Goal: Task Accomplishment & Management: Manage account settings

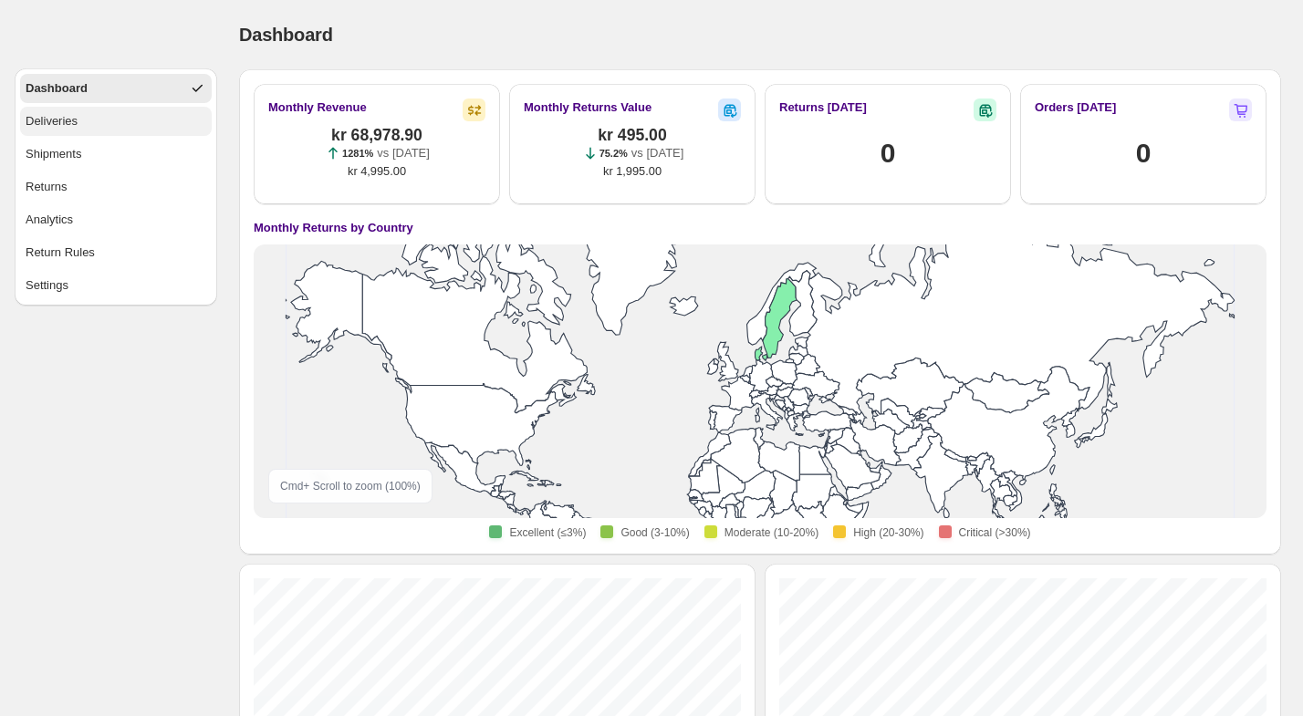
click at [93, 130] on button "Deliveries" at bounding box center [116, 121] width 192 height 29
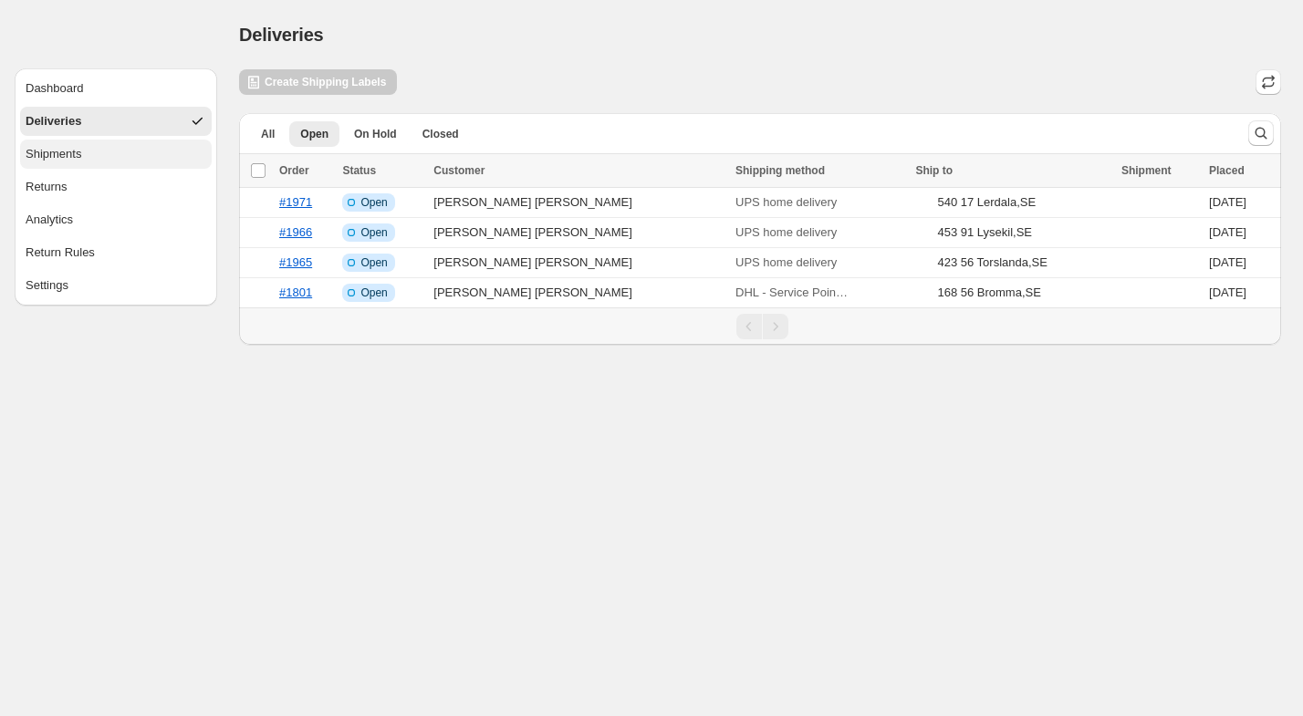
click at [99, 158] on button "Shipments" at bounding box center [116, 154] width 192 height 29
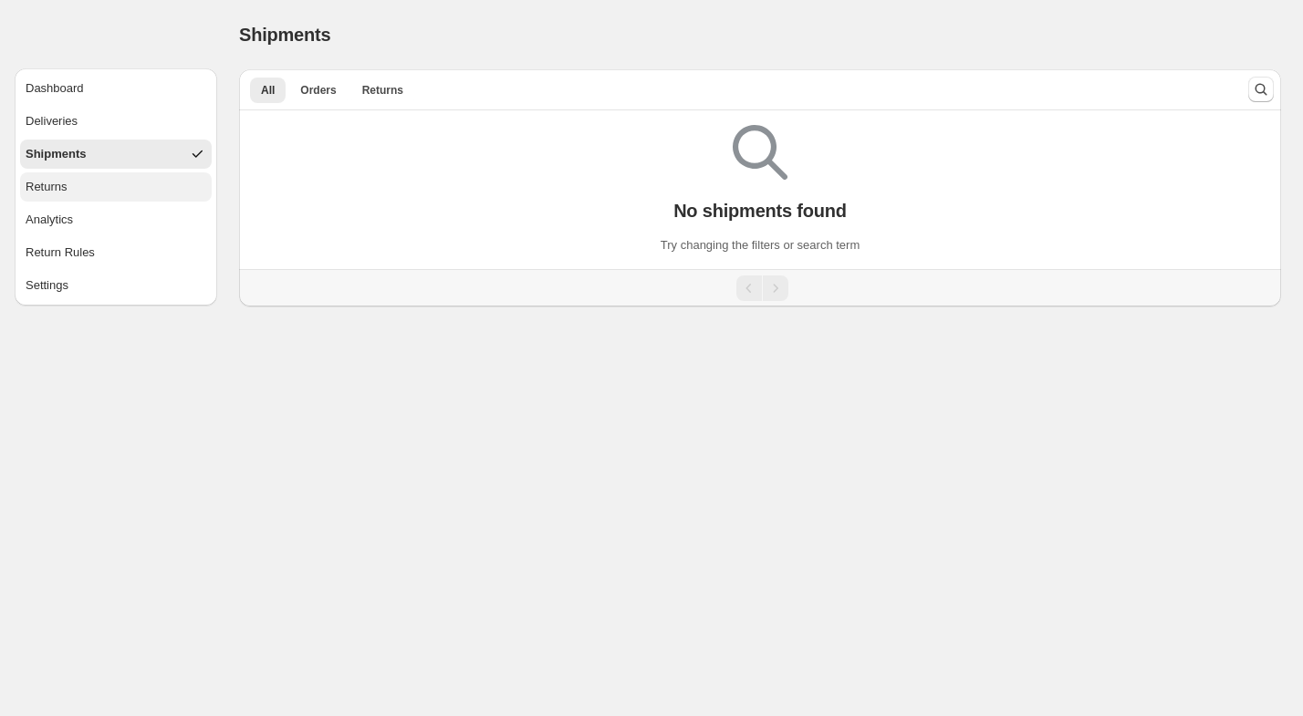
click at [99, 190] on button "Returns" at bounding box center [116, 186] width 192 height 29
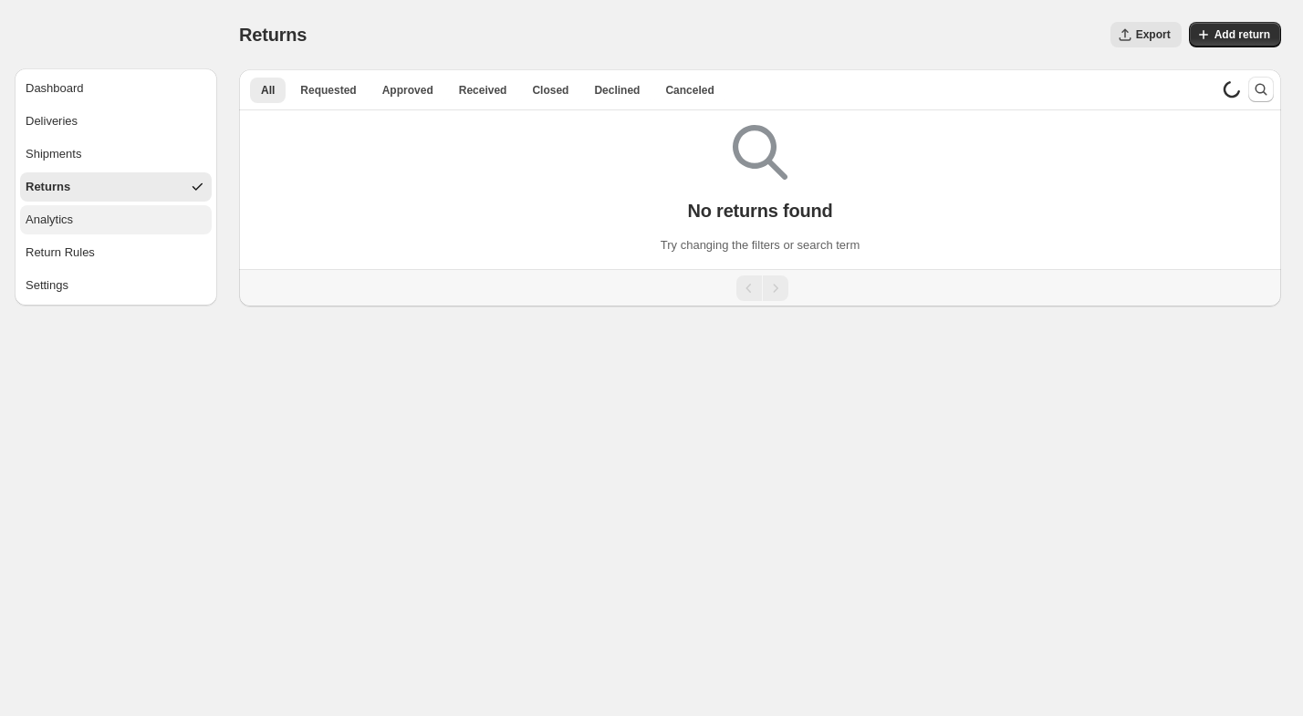
click at [97, 214] on button "Analytics" at bounding box center [116, 219] width 192 height 29
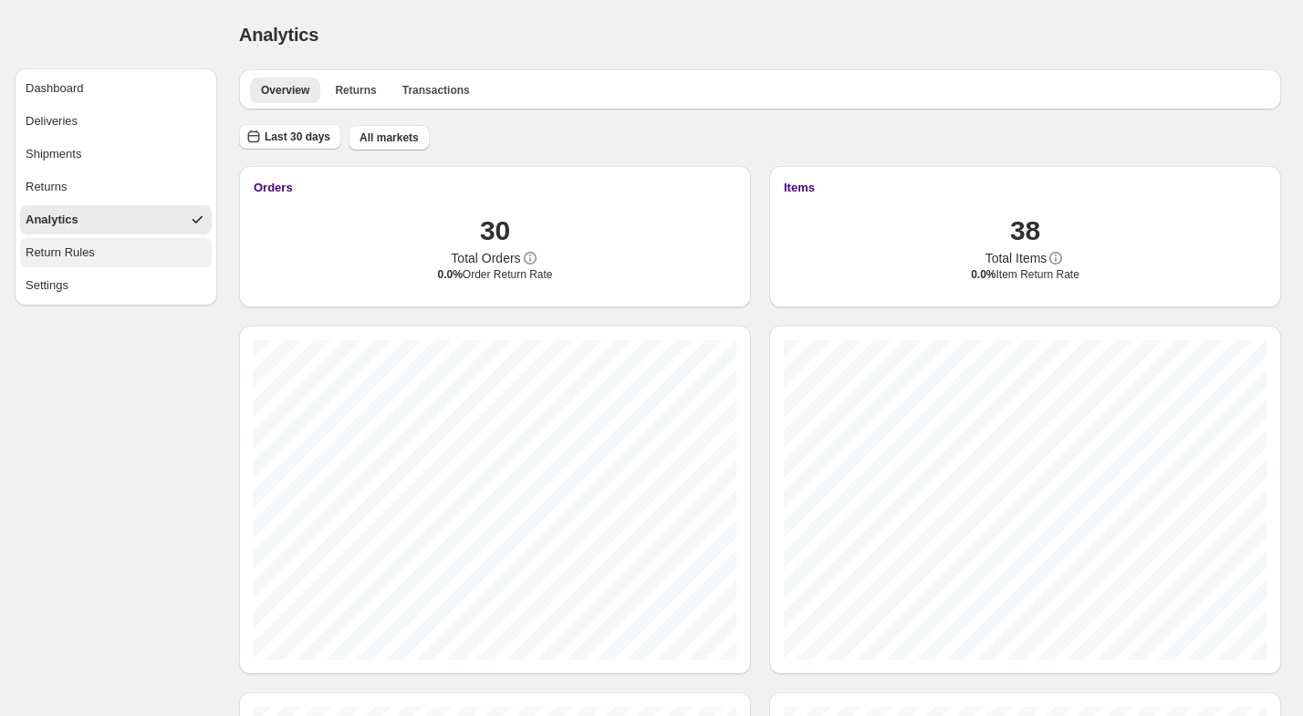
click at [97, 261] on button "Return Rules" at bounding box center [116, 252] width 192 height 29
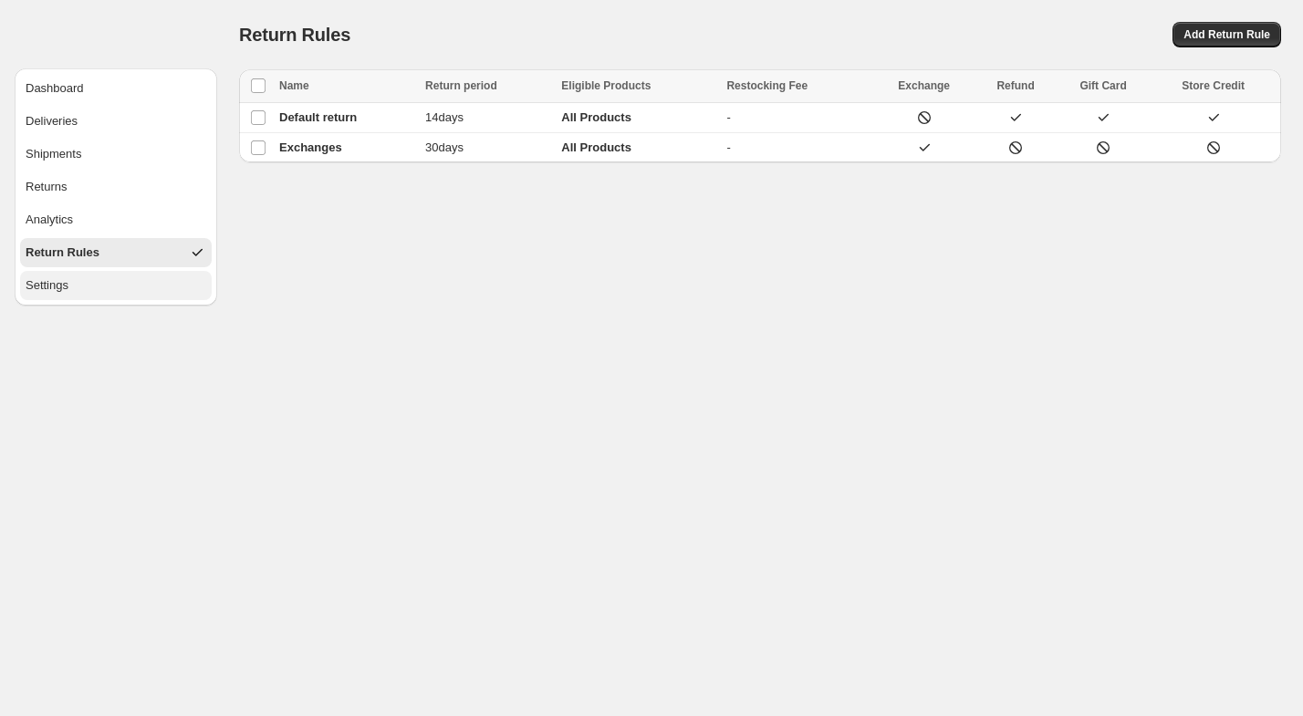
click at [108, 292] on button "Settings" at bounding box center [116, 285] width 192 height 29
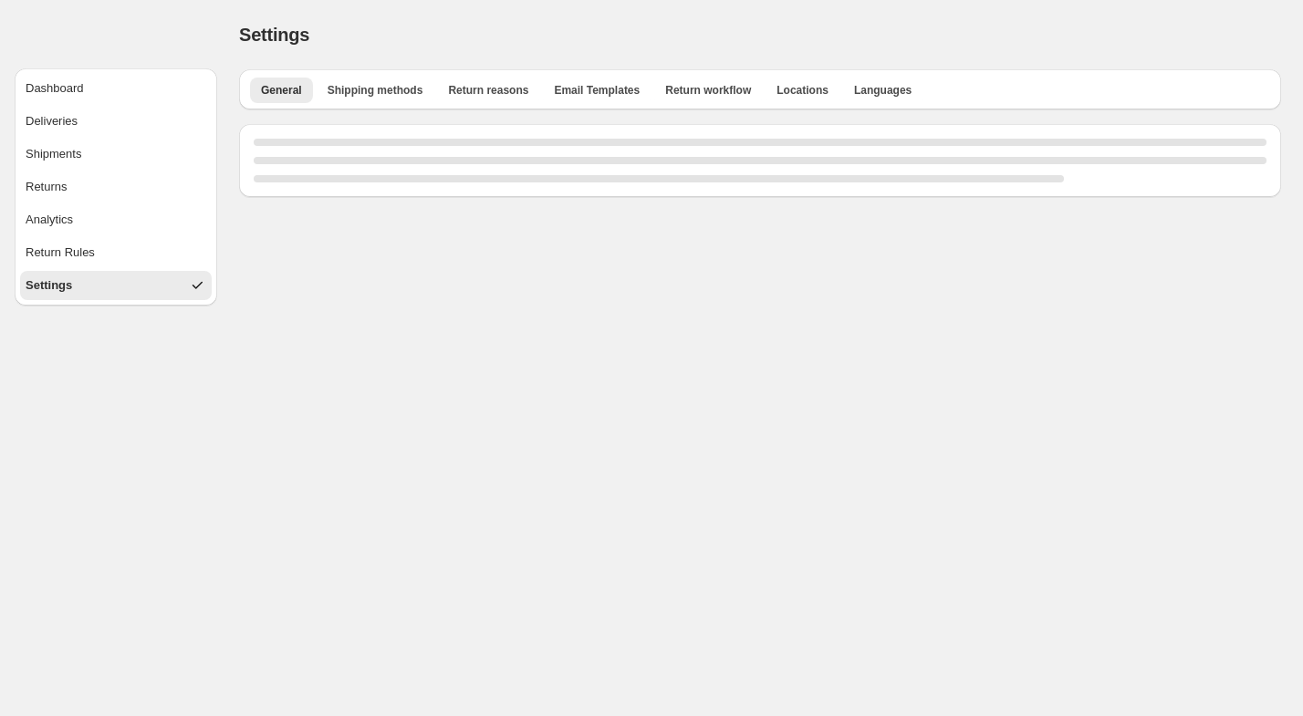
select select "**"
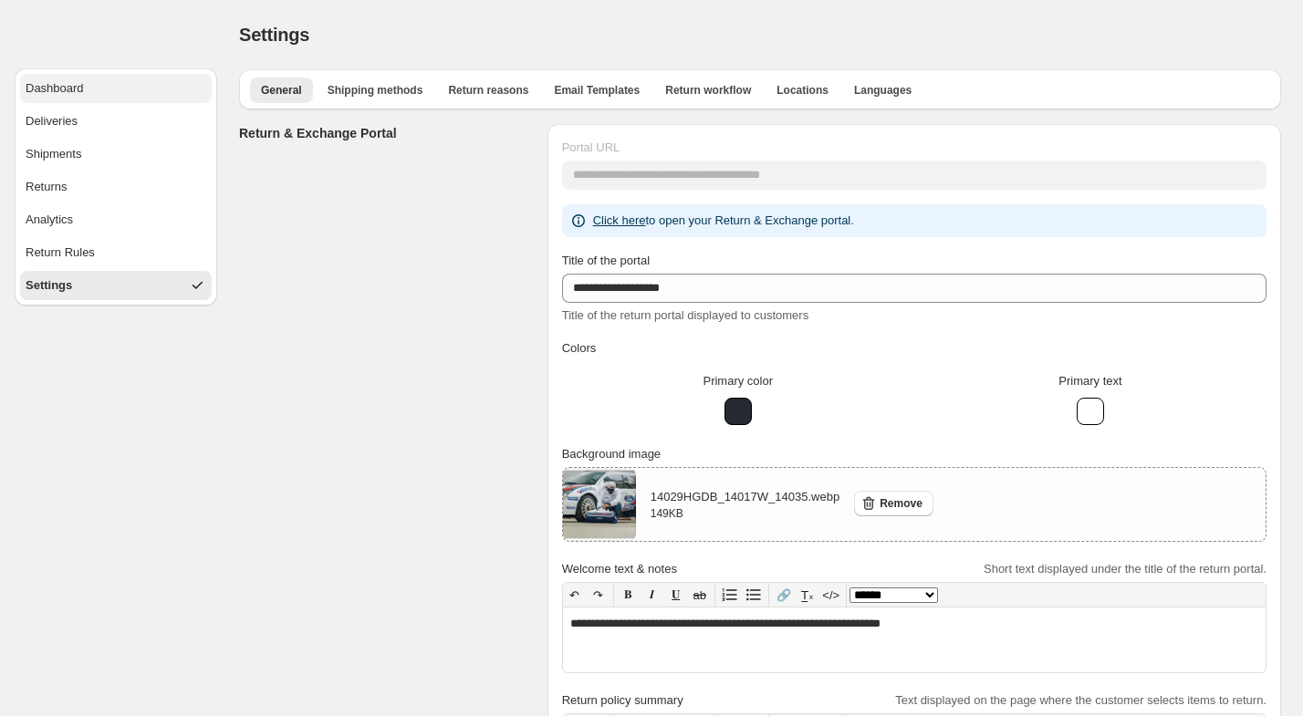
click at [110, 80] on button "Dashboard" at bounding box center [116, 88] width 192 height 29
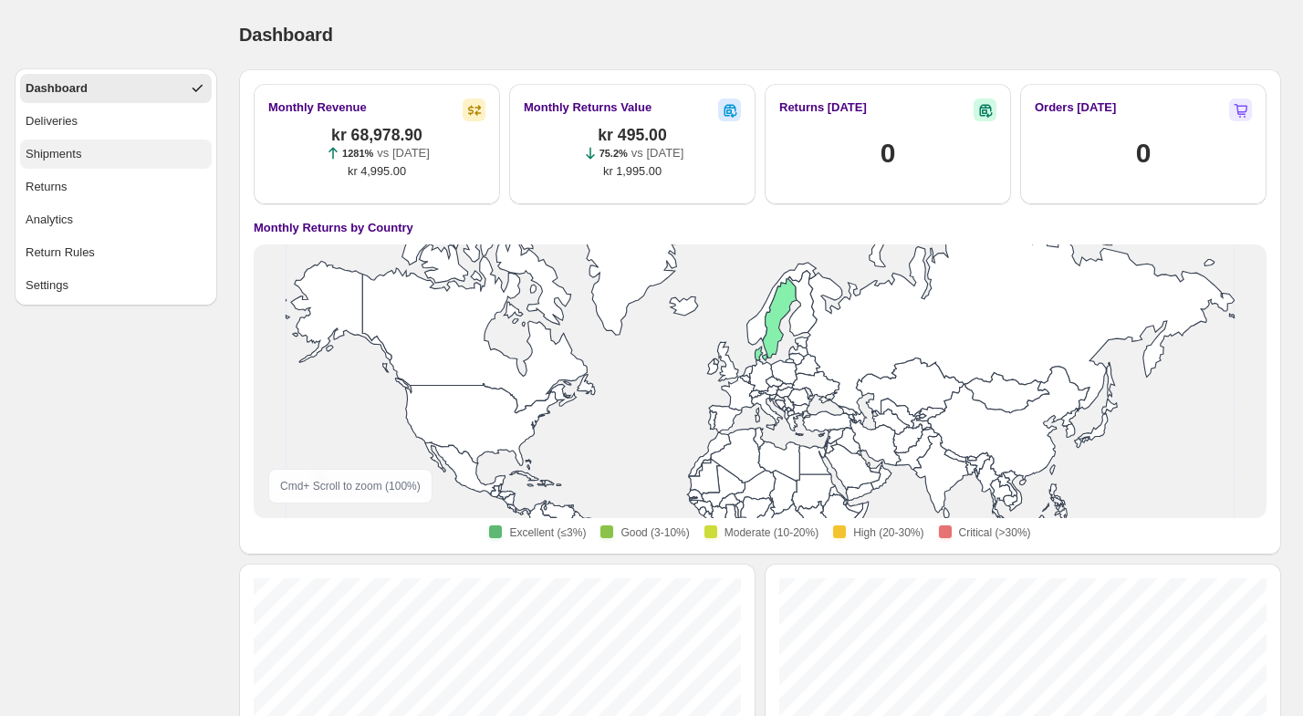
click at [95, 146] on button "Shipments" at bounding box center [116, 154] width 192 height 29
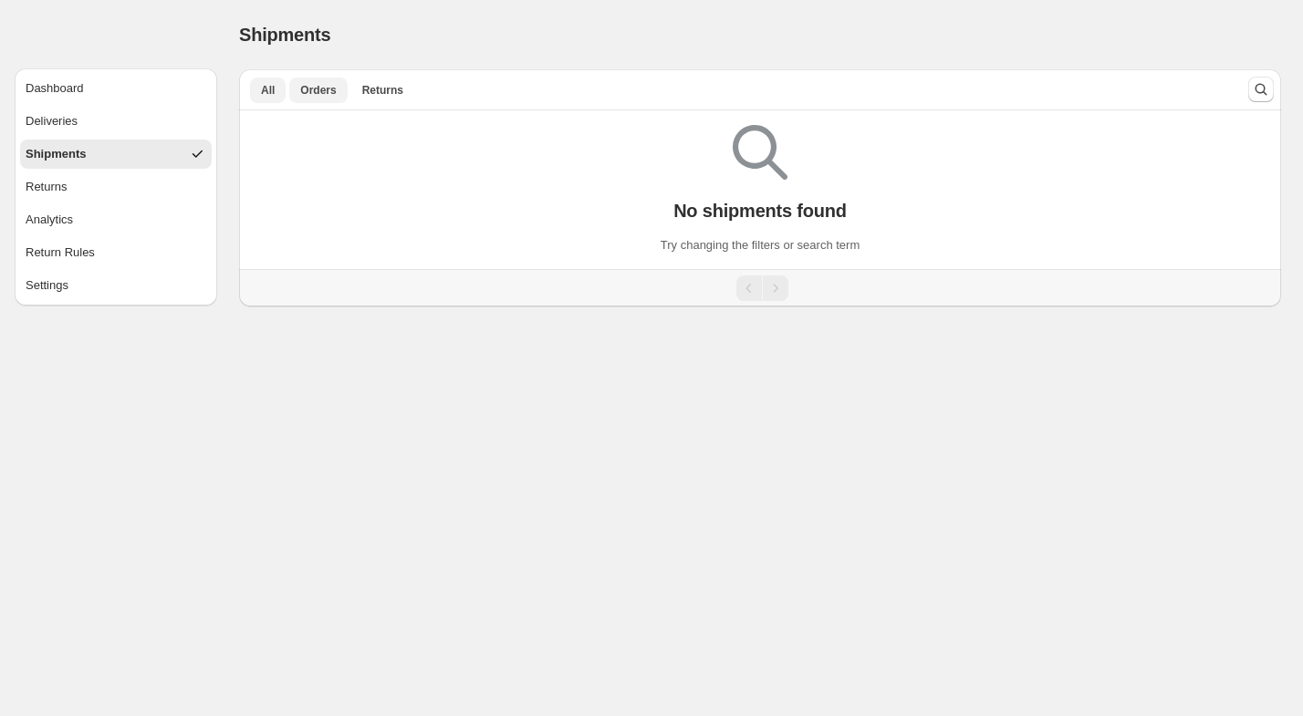
click at [297, 99] on button "Orders" at bounding box center [317, 91] width 57 height 26
click at [266, 91] on span "All" at bounding box center [268, 90] width 14 height 15
click at [106, 122] on button "Deliveries" at bounding box center [116, 121] width 192 height 29
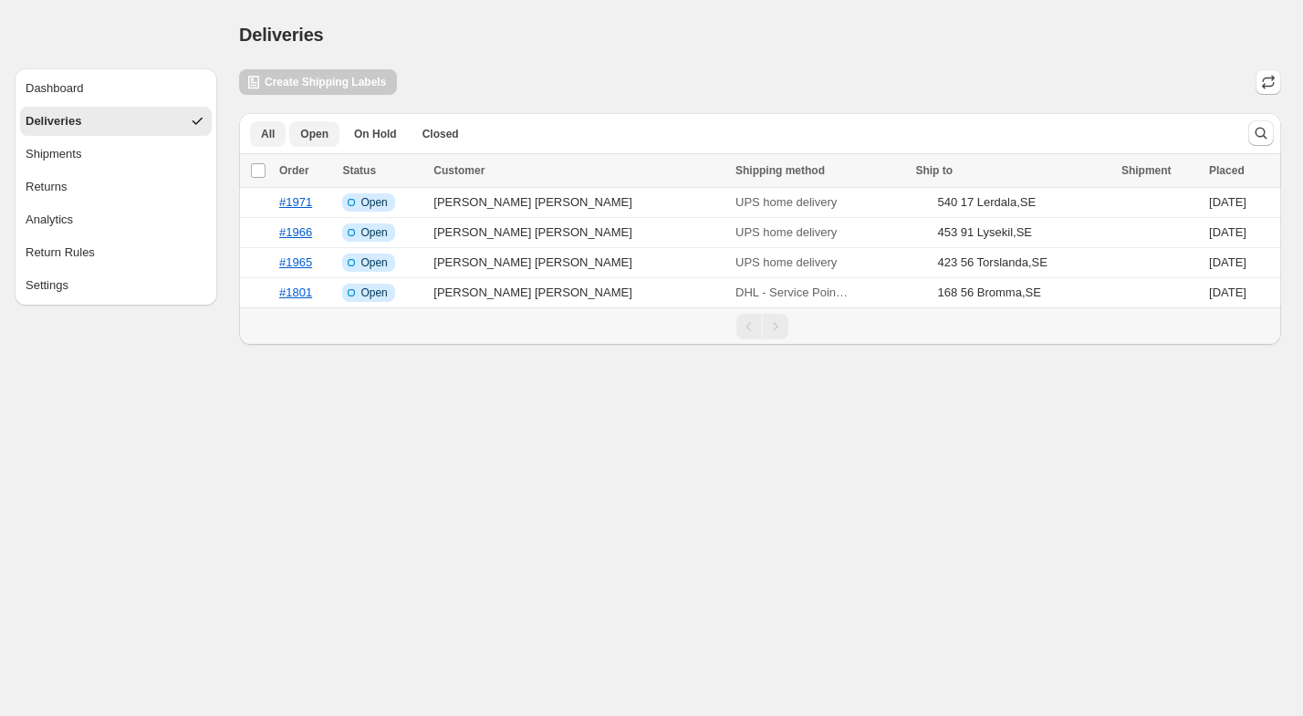
click at [261, 132] on span "All" at bounding box center [268, 134] width 14 height 15
drag, startPoint x: 240, startPoint y: 32, endPoint x: 427, endPoint y: 98, distance: 198.3
click at [427, 98] on div "Deliveries. This page is ready Deliveries Create All Create Shipping Labels All…" at bounding box center [760, 172] width 1086 height 345
click at [427, 98] on div "Create All Create Shipping Labels All Open On Hold Closed More views All Open O…" at bounding box center [760, 207] width 1042 height 276
click at [296, 198] on link "#1971" at bounding box center [295, 202] width 33 height 14
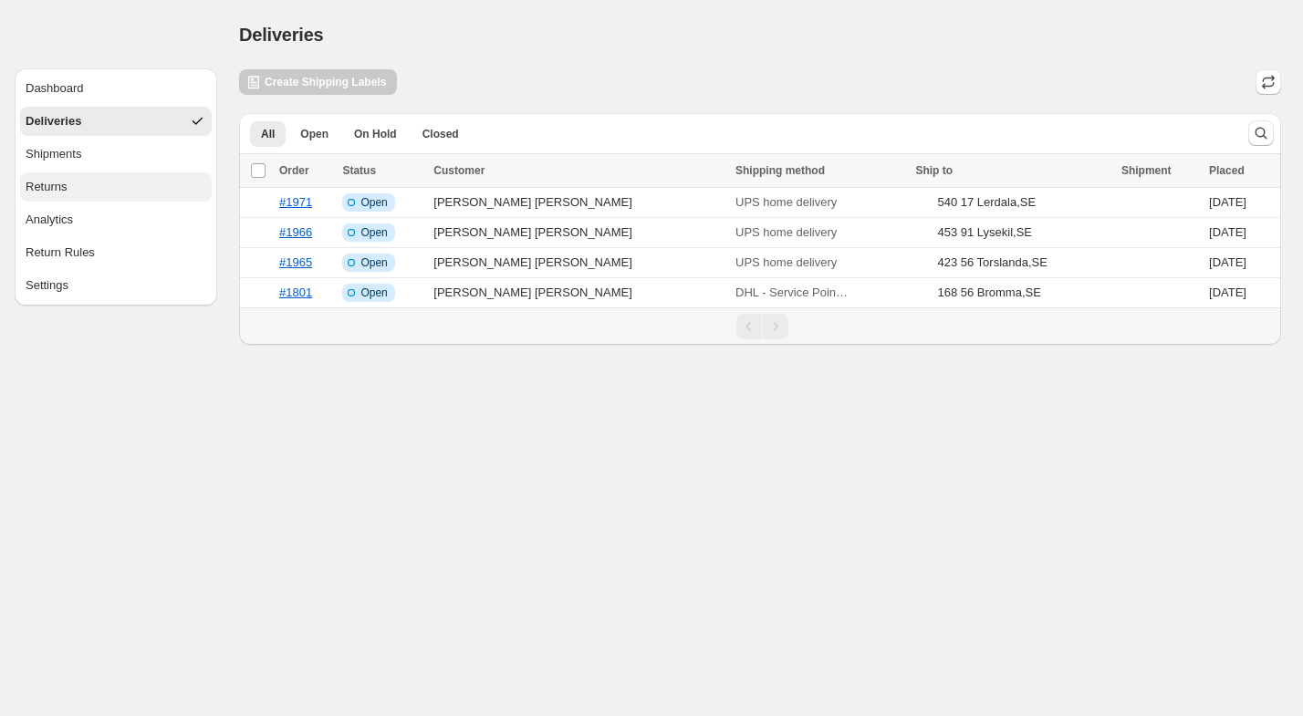
click at [120, 201] on button "Returns" at bounding box center [116, 186] width 192 height 29
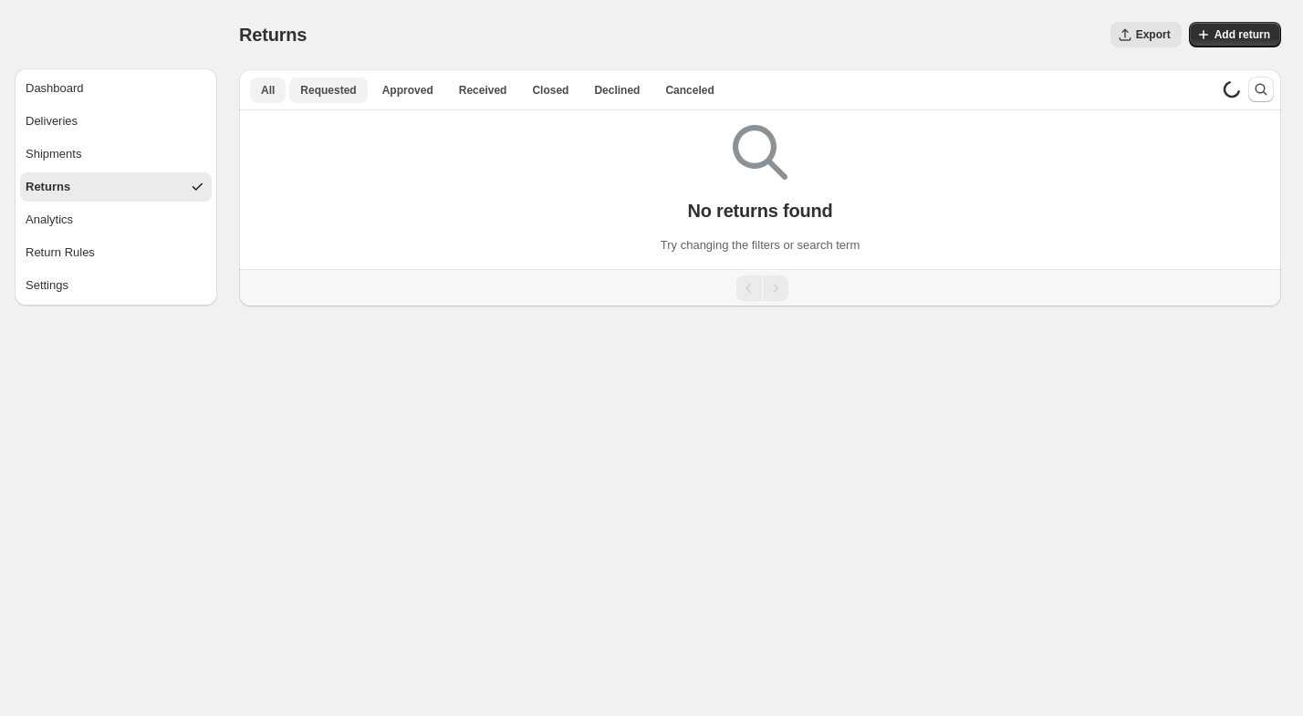
click at [318, 96] on span "Requested" at bounding box center [328, 90] width 56 height 15
click at [120, 227] on button "Analytics" at bounding box center [116, 219] width 192 height 29
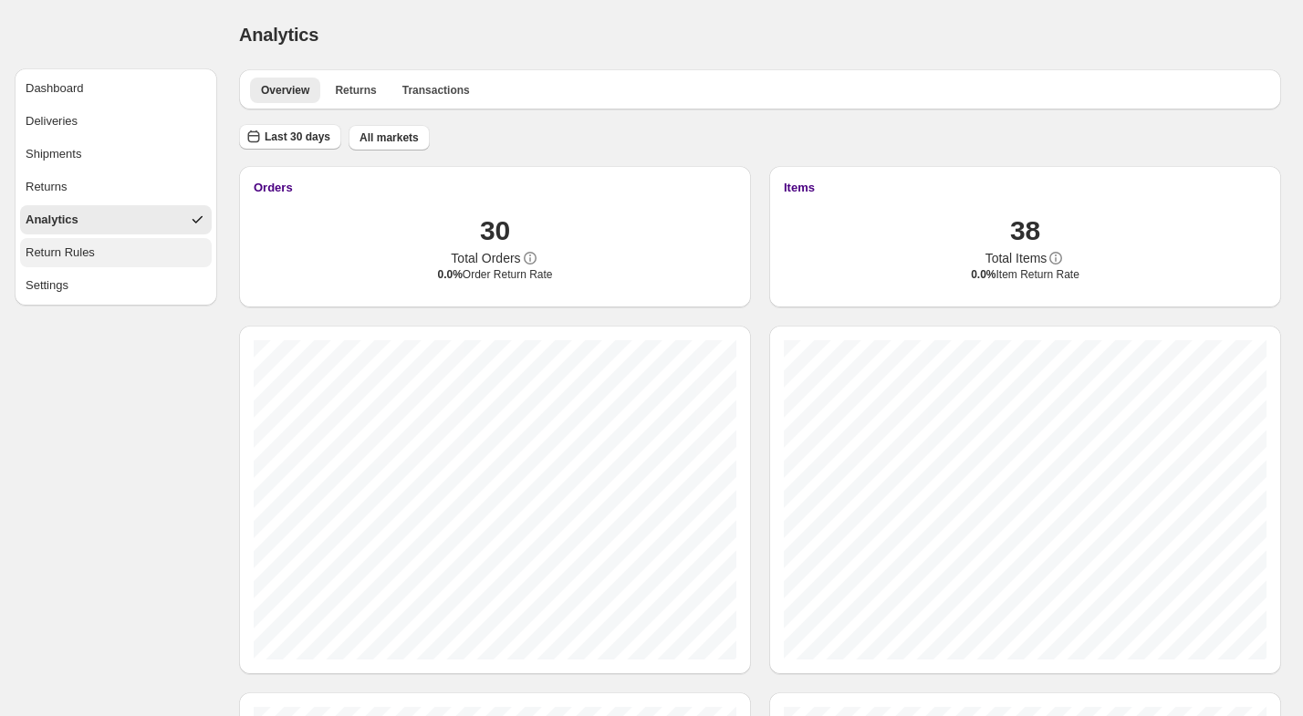
click at [126, 254] on button "Return Rules" at bounding box center [116, 252] width 192 height 29
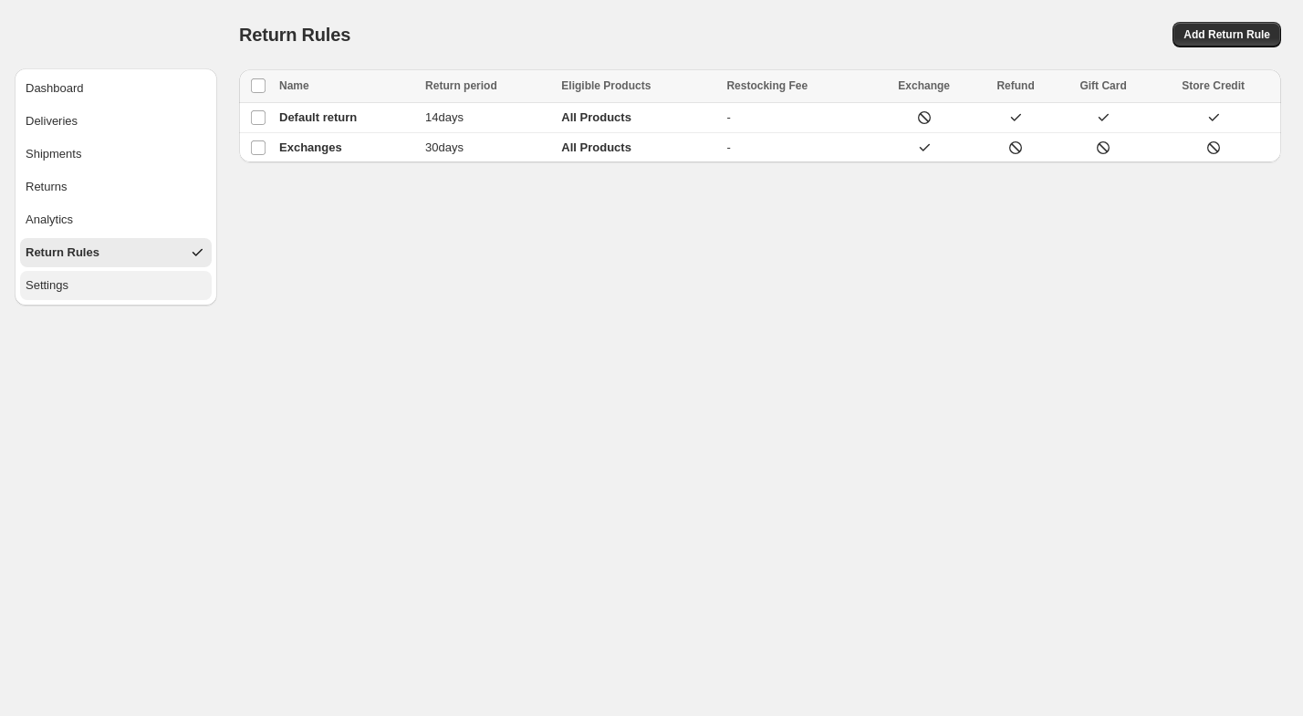
click at [145, 287] on button "Settings" at bounding box center [116, 285] width 192 height 29
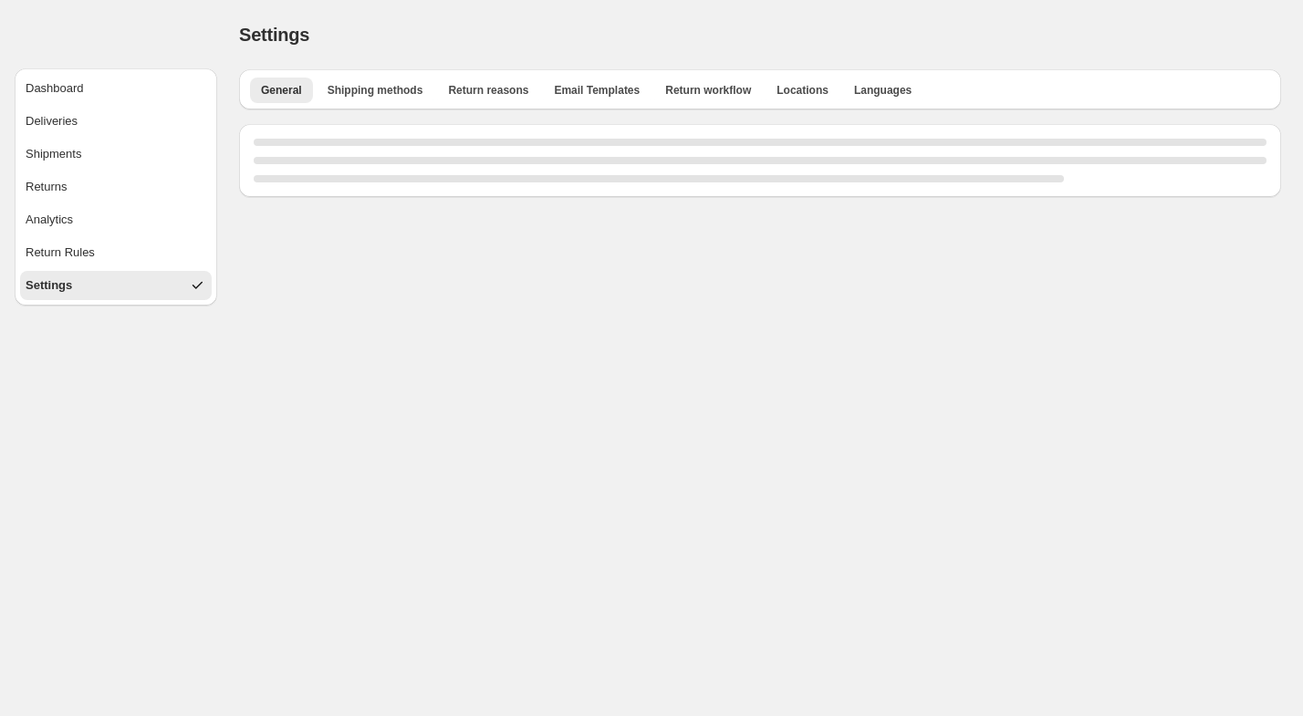
select select "**"
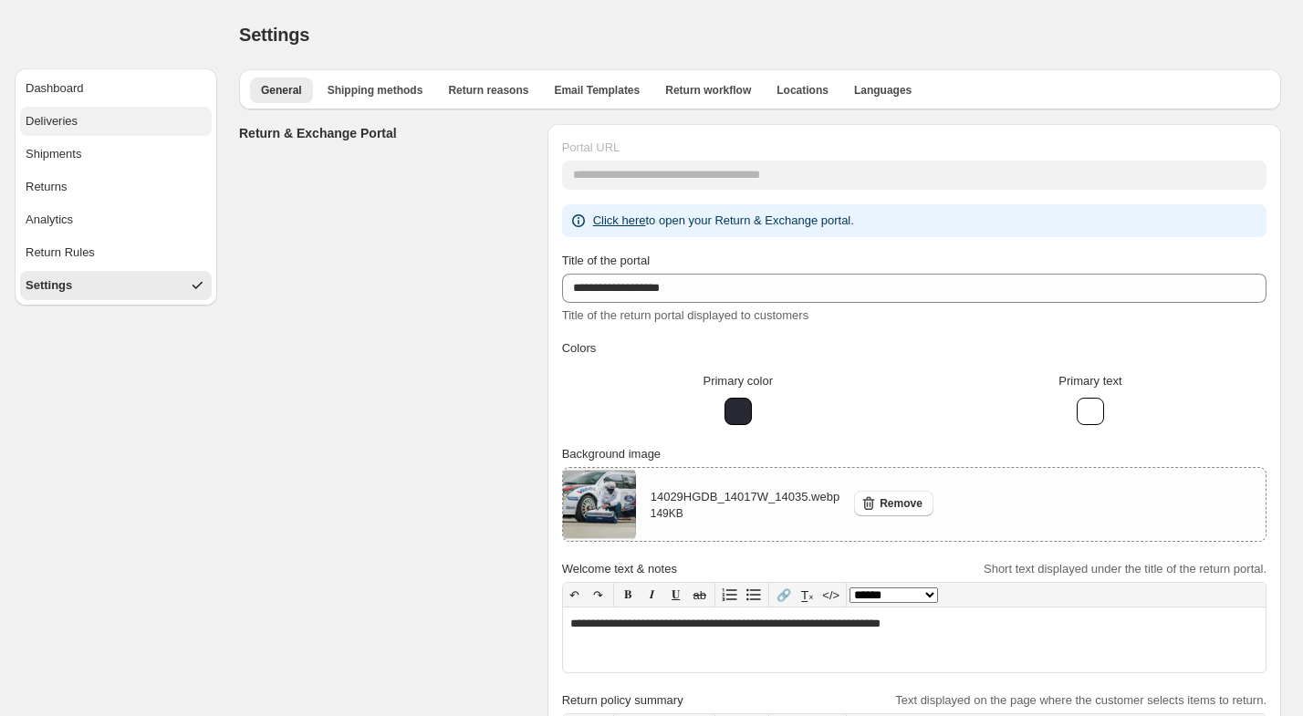
click at [84, 119] on button "Deliveries" at bounding box center [116, 121] width 192 height 29
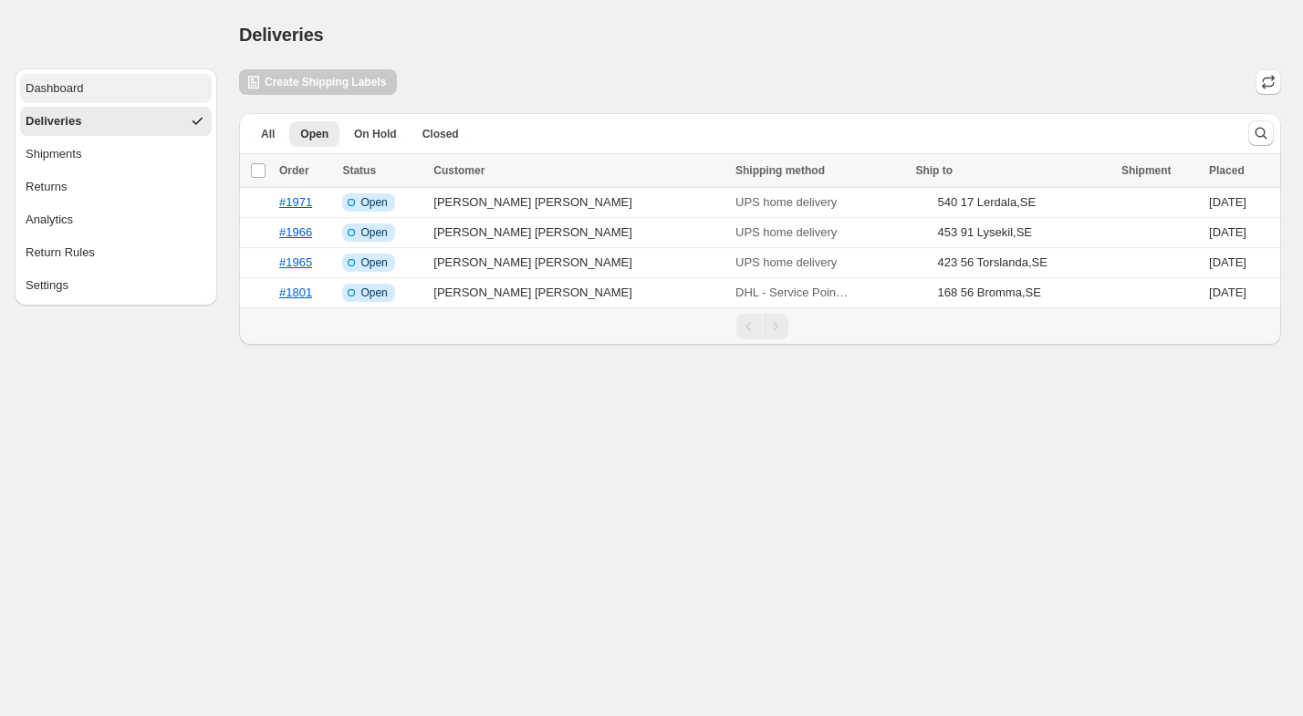
click at [78, 90] on div "Dashboard" at bounding box center [55, 88] width 58 height 18
